Goal: Task Accomplishment & Management: Manage account settings

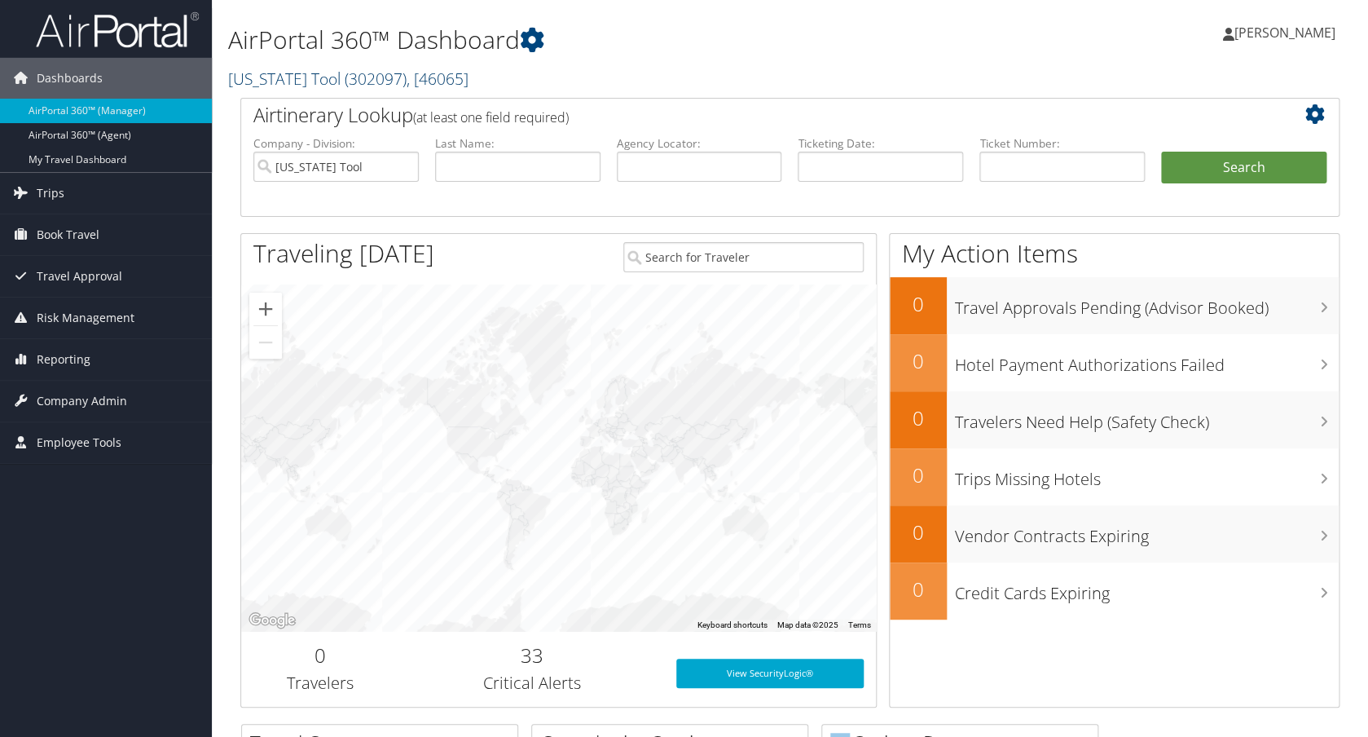
click at [445, 78] on span ", [ 46065 ]" at bounding box center [438, 79] width 62 height 22
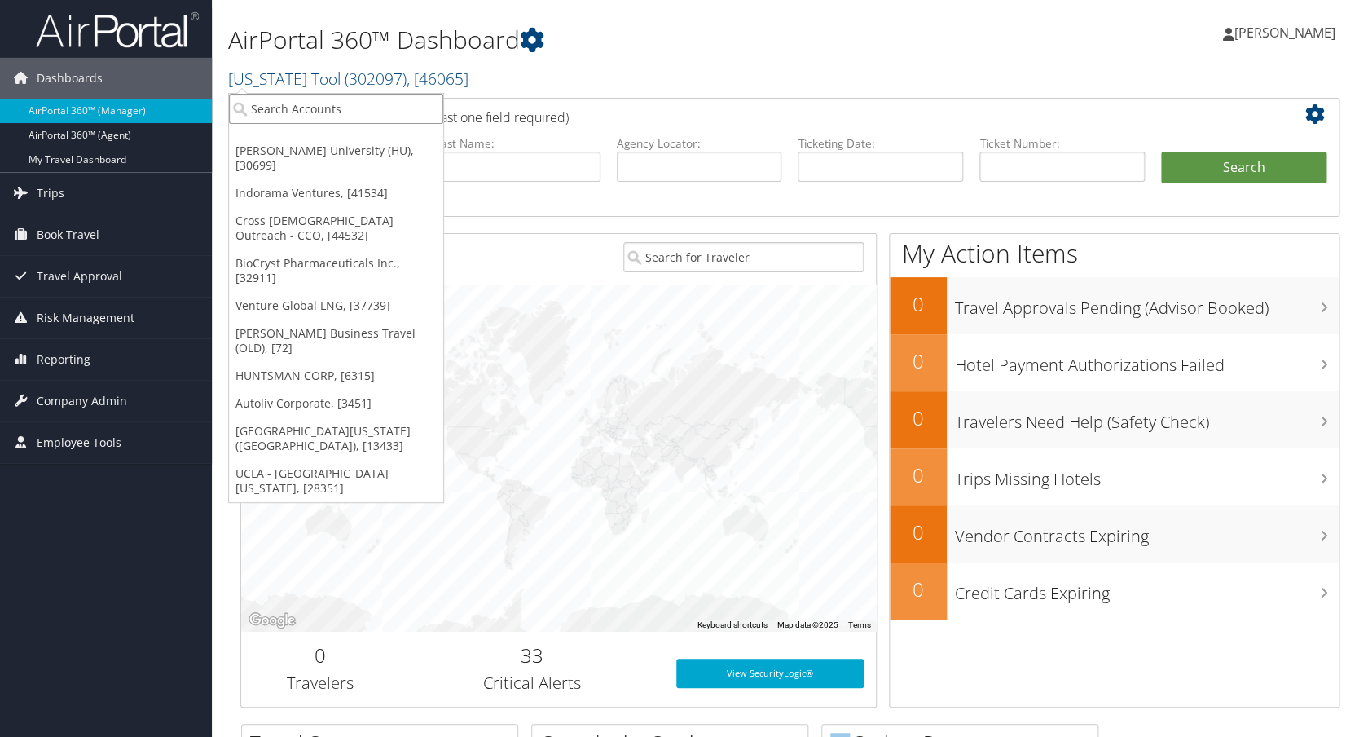
click at [336, 108] on input "search" at bounding box center [336, 109] width 214 height 30
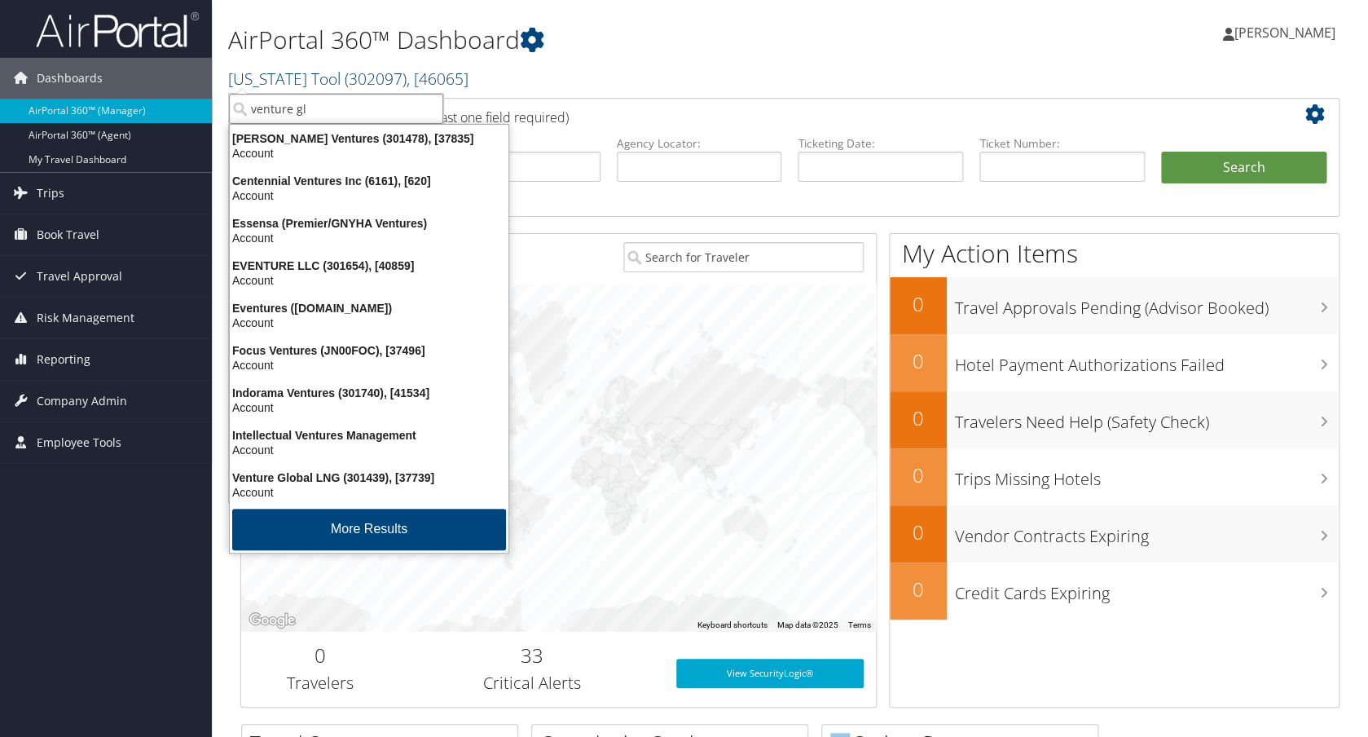
type input "venture glo"
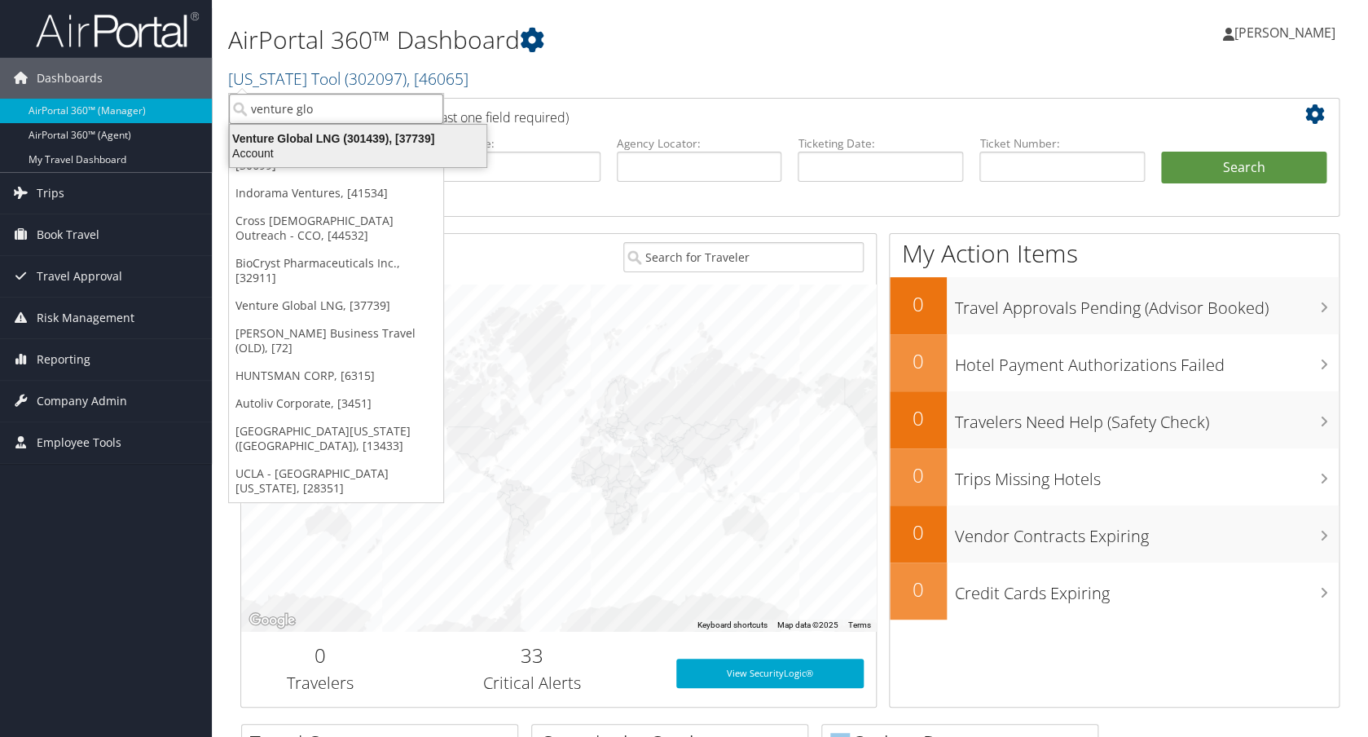
click at [365, 137] on div "Venture Global LNG (301439), [37739]" at bounding box center [358, 138] width 276 height 15
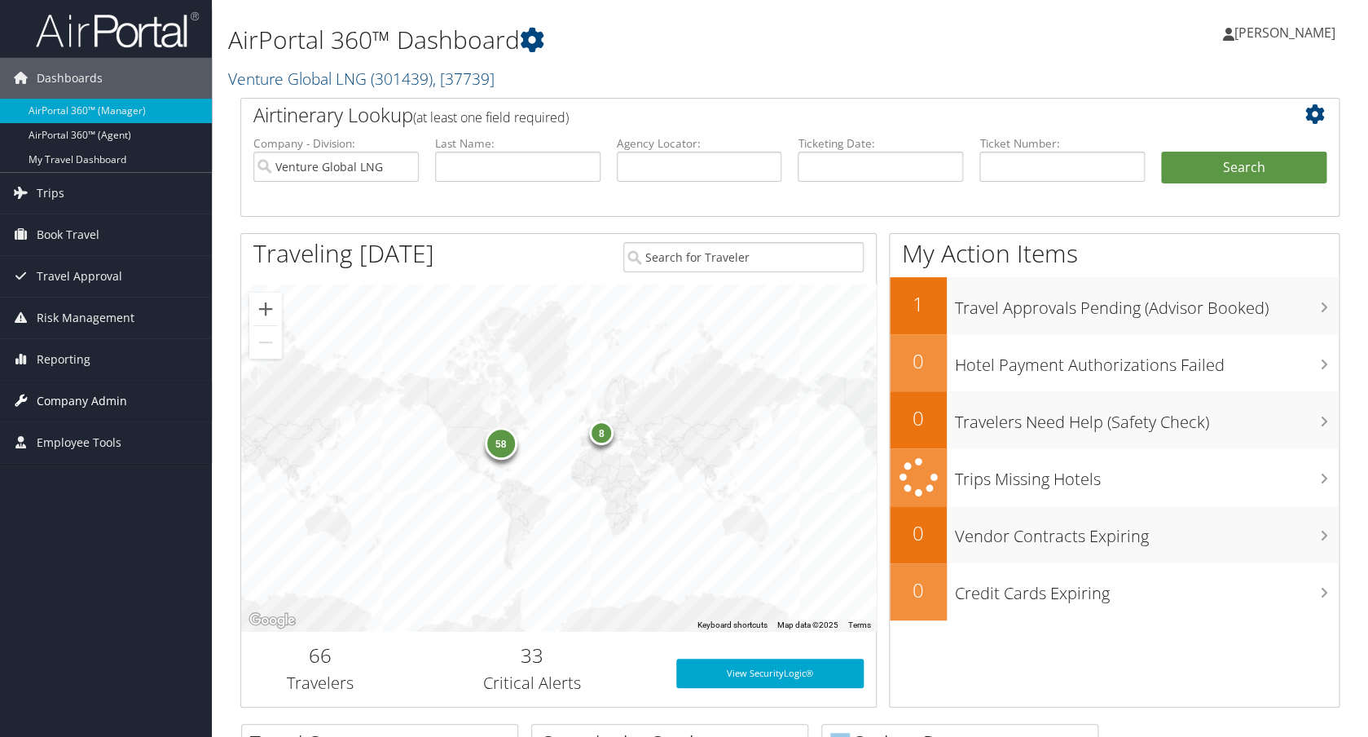
click at [87, 405] on span "Company Admin" at bounding box center [82, 401] width 90 height 41
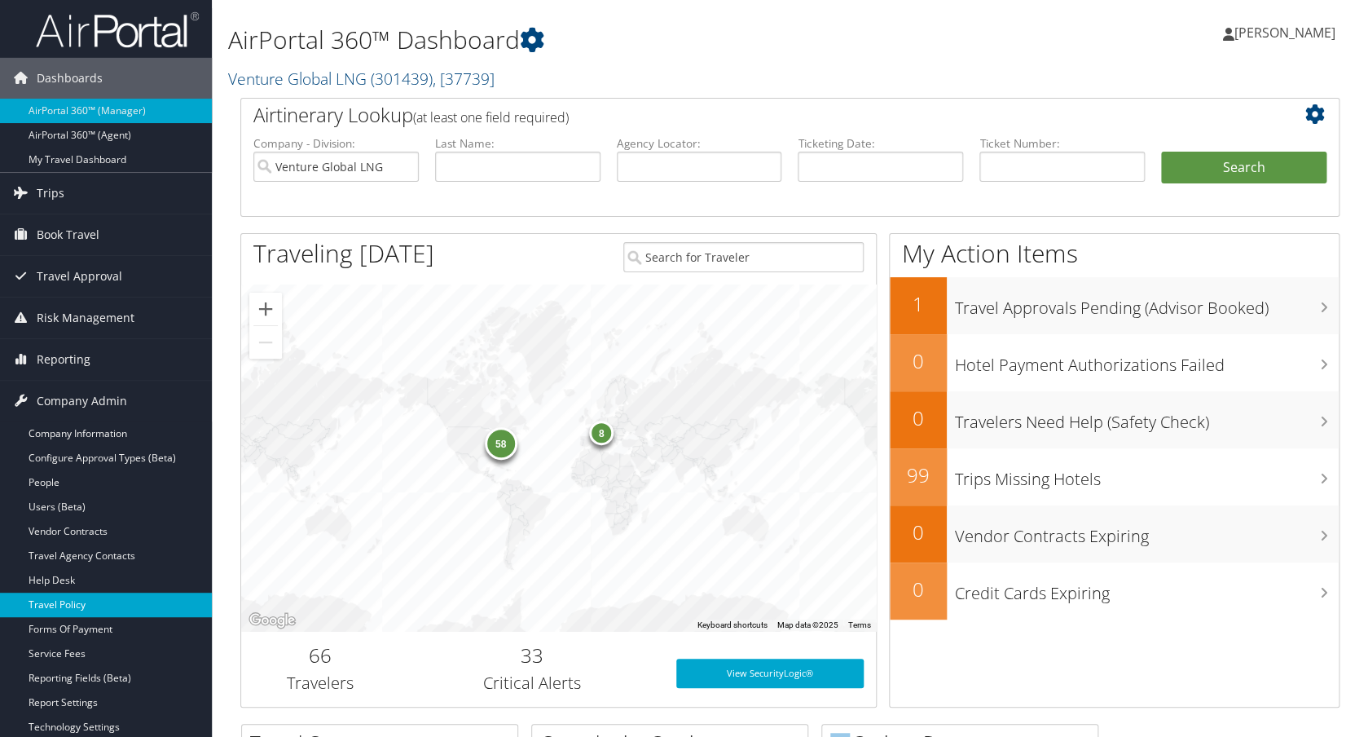
click at [61, 603] on link "Travel Policy" at bounding box center [106, 604] width 212 height 24
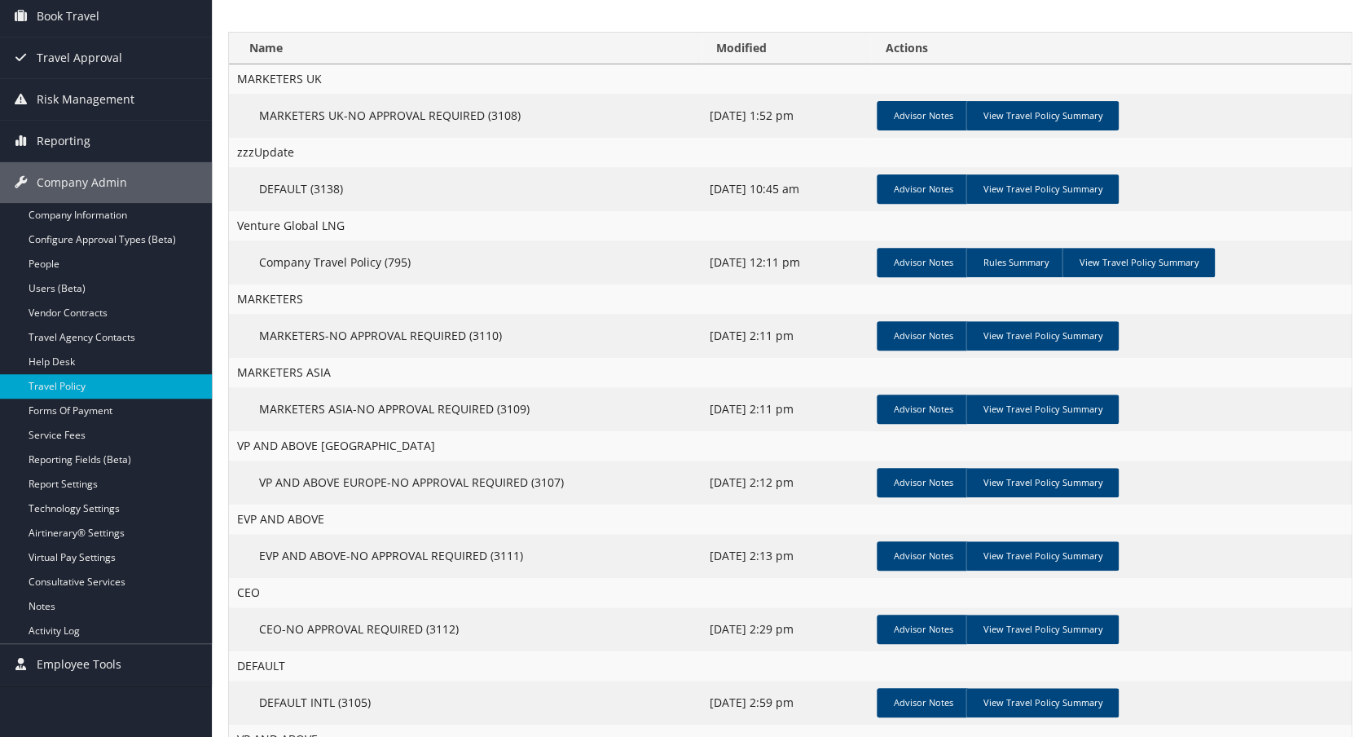
scroll to position [152, 0]
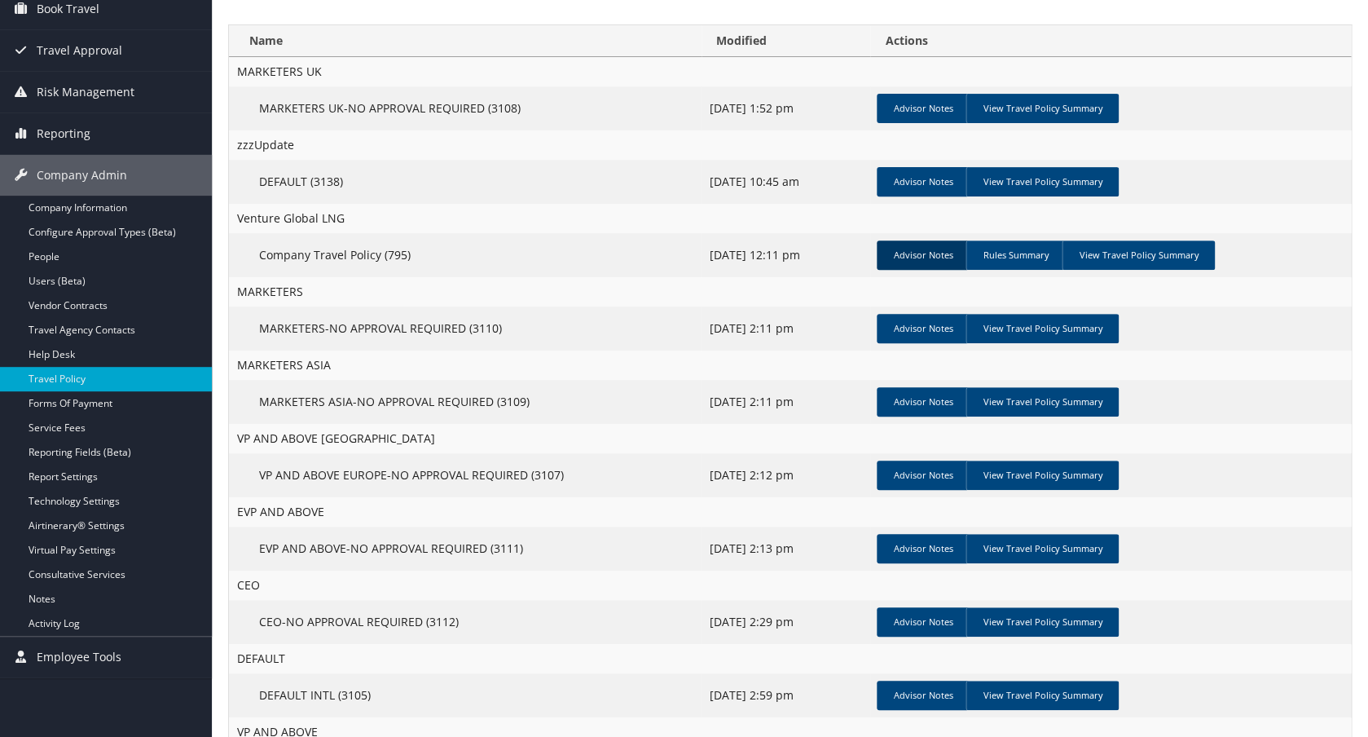
click at [918, 260] on link "Advisor Notes" at bounding box center [923, 254] width 92 height 29
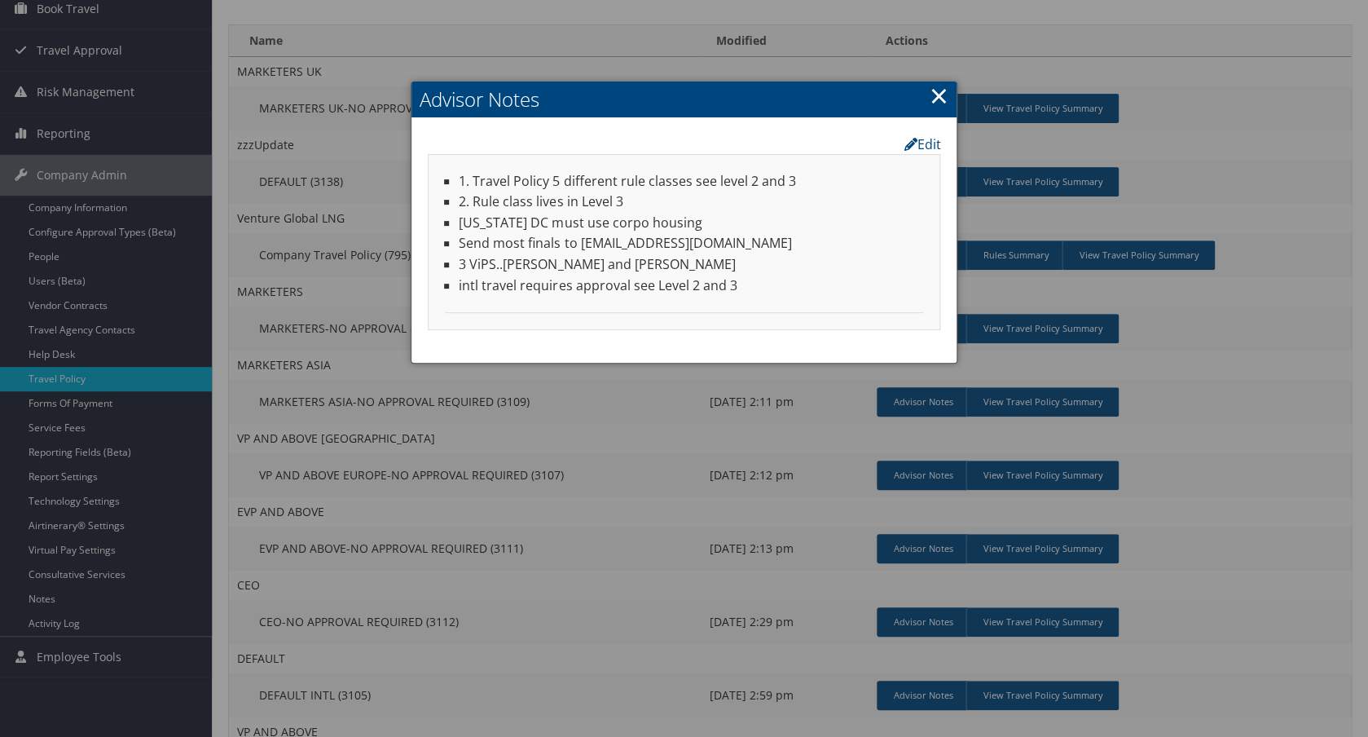
click at [939, 99] on link "×" at bounding box center [938, 95] width 19 height 33
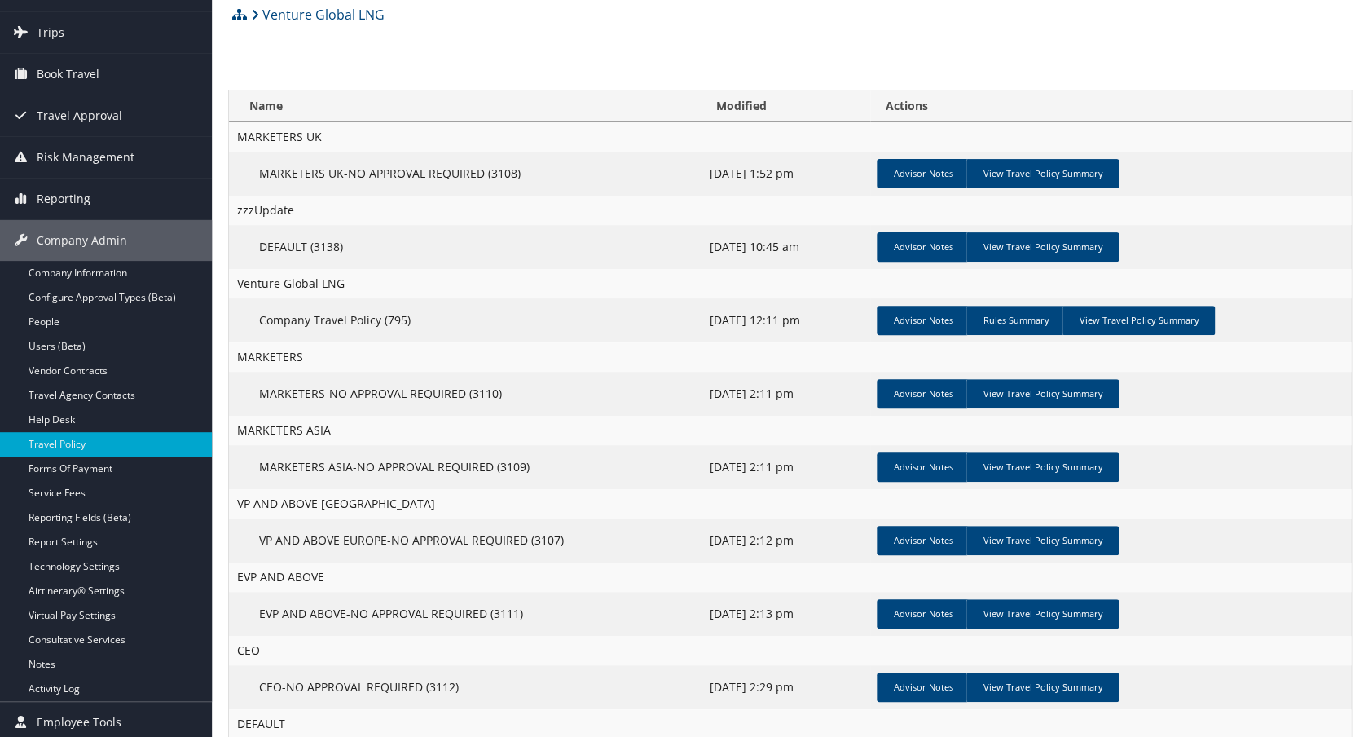
scroll to position [86, 0]
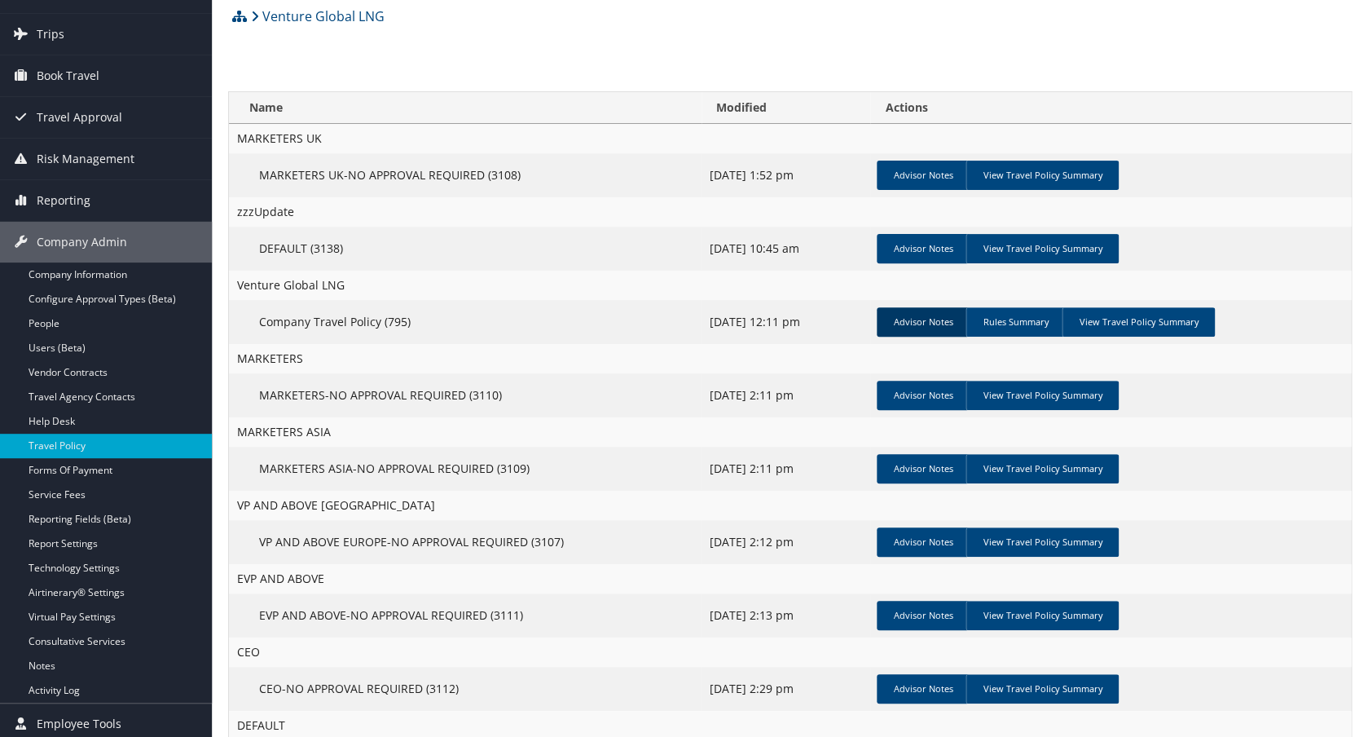
click at [911, 322] on link "Advisor Notes" at bounding box center [923, 321] width 92 height 29
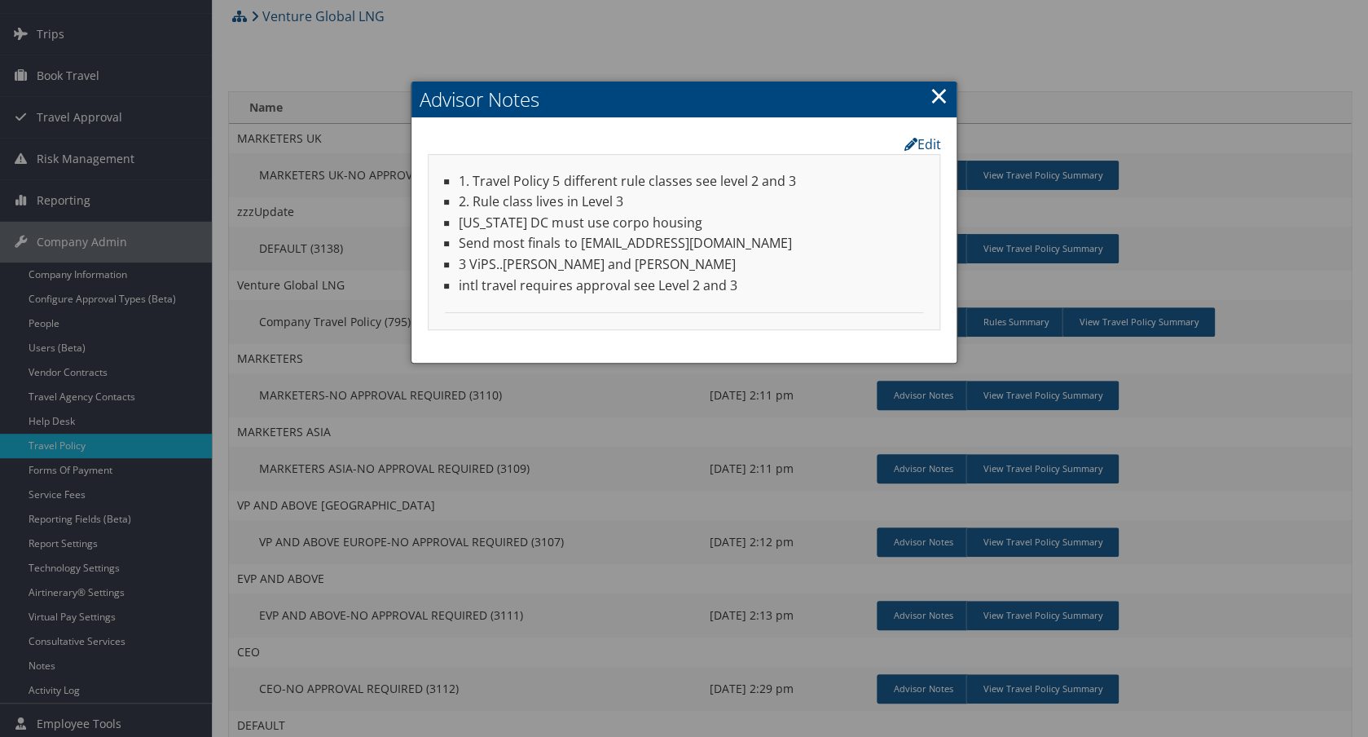
click at [936, 96] on link "×" at bounding box center [938, 95] width 19 height 33
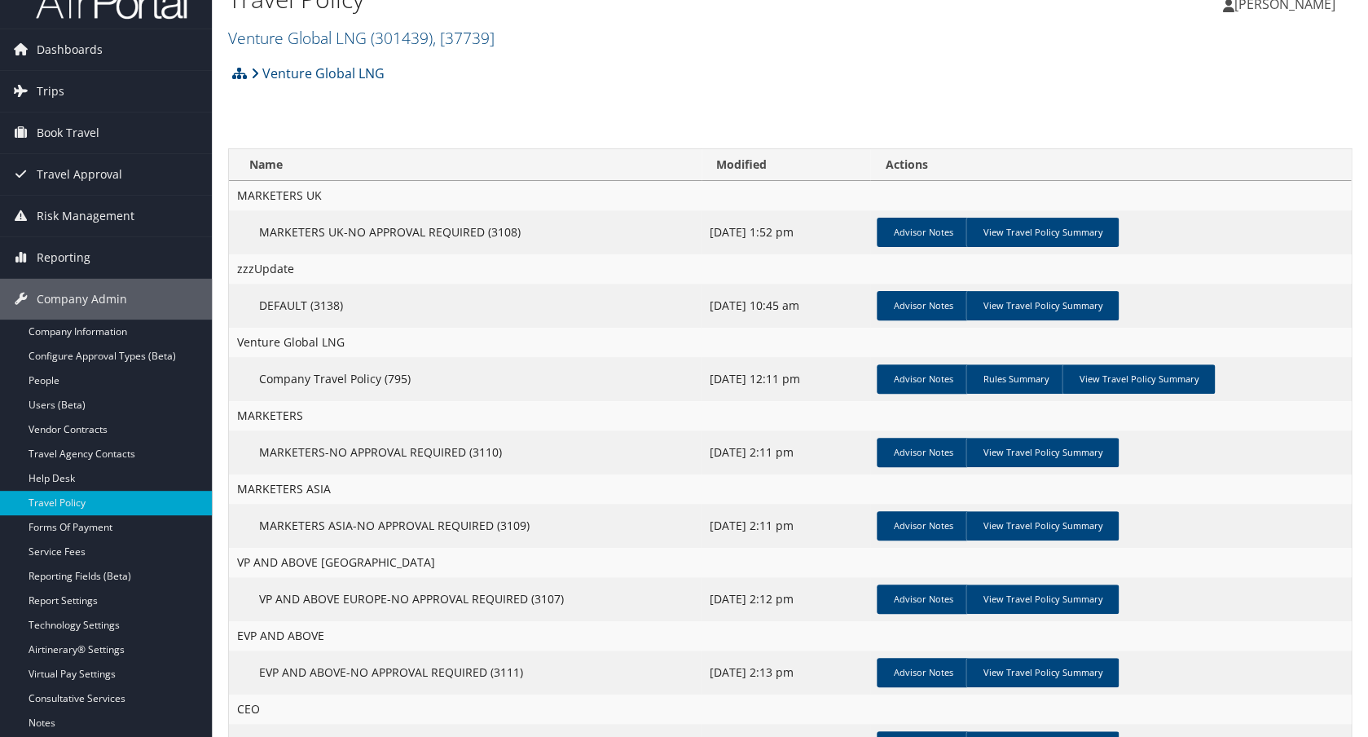
scroll to position [32, 0]
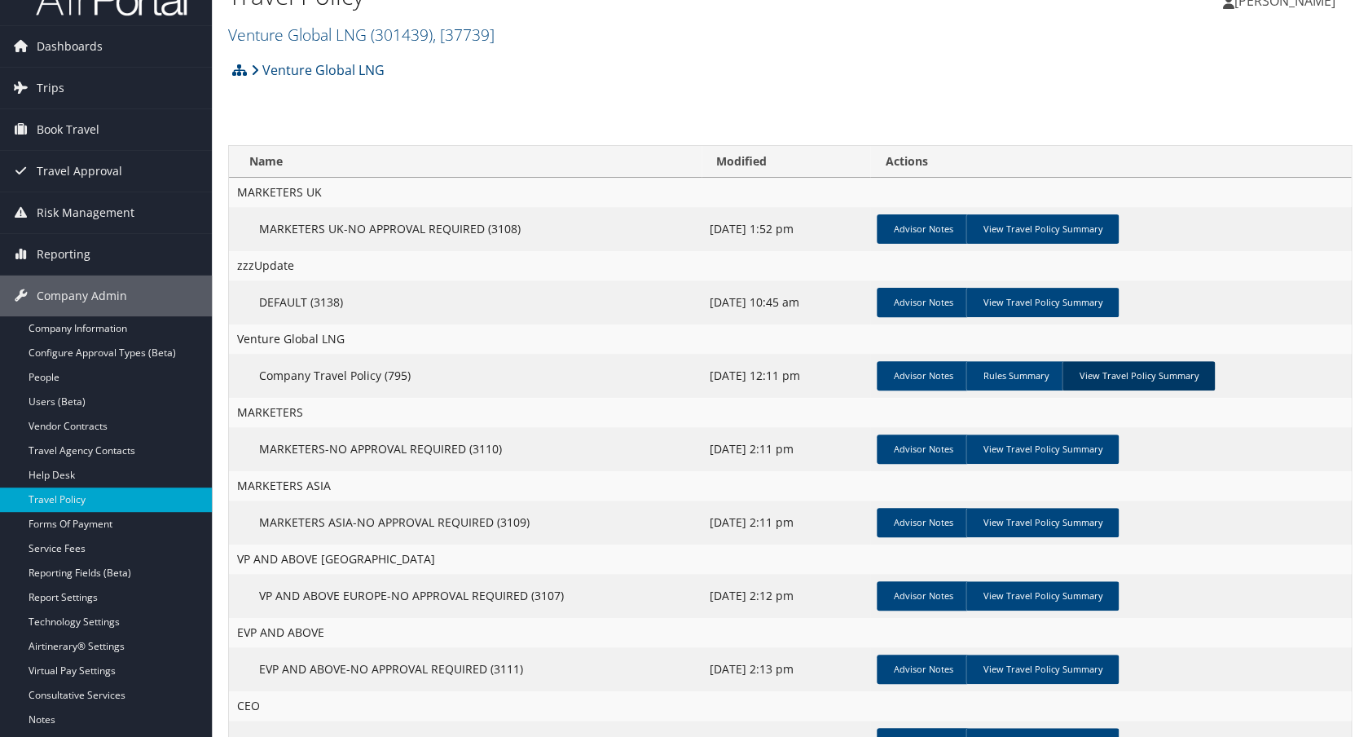
click at [1126, 379] on link "View Travel Policy Summary" at bounding box center [1138, 375] width 153 height 29
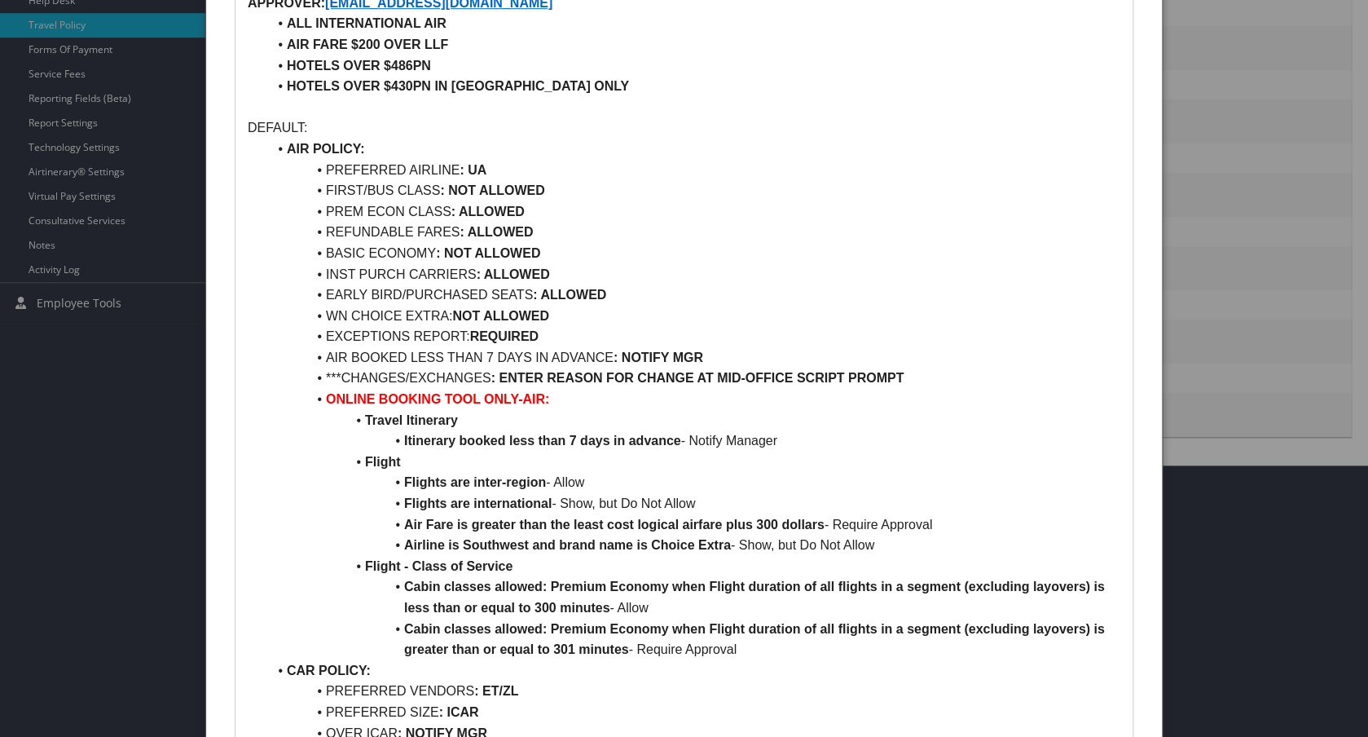
scroll to position [0, 0]
